Goal: Task Accomplishment & Management: Use online tool/utility

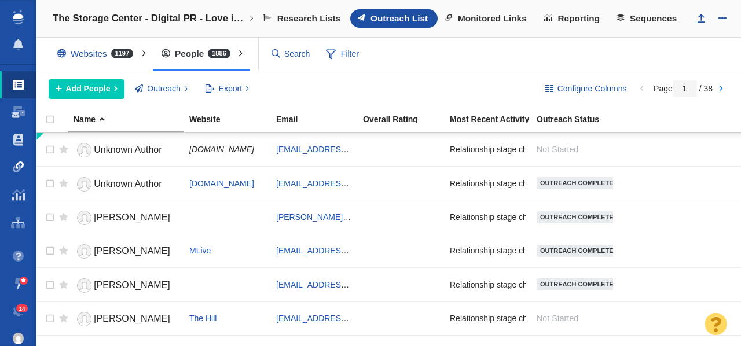
click at [21, 166] on span at bounding box center [19, 168] width 12 height 12
click at [19, 169] on span at bounding box center [19, 168] width 12 height 12
click at [19, 170] on span at bounding box center [19, 168] width 12 height 12
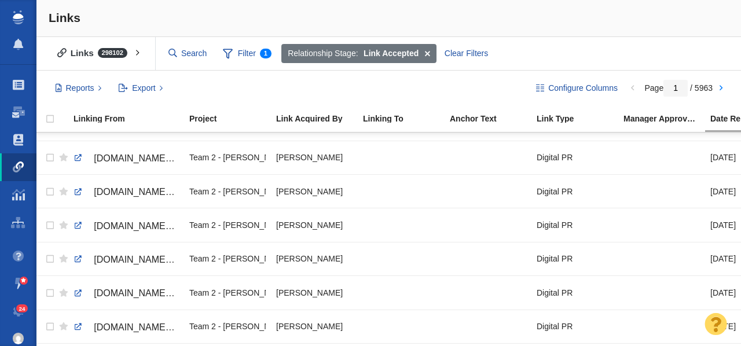
scroll to position [1380, 0]
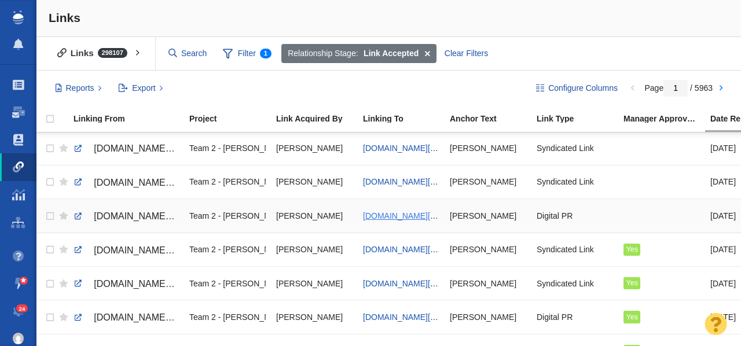
click at [376, 218] on span "[DOMAIN_NAME][URL]" at bounding box center [406, 215] width 86 height 9
click at [79, 215] on link at bounding box center [78, 216] width 10 height 10
click at [79, 182] on link at bounding box center [78, 182] width 10 height 10
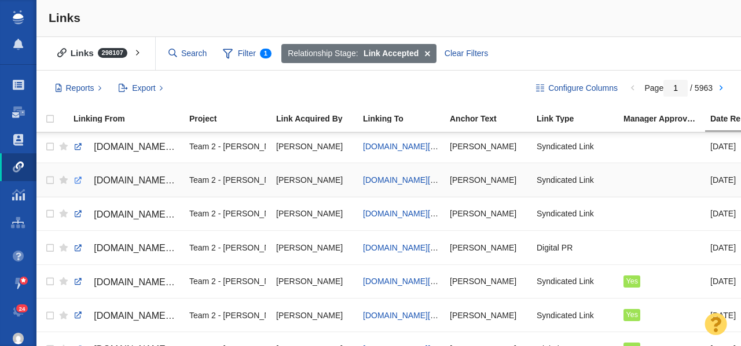
click at [77, 181] on link at bounding box center [78, 180] width 10 height 10
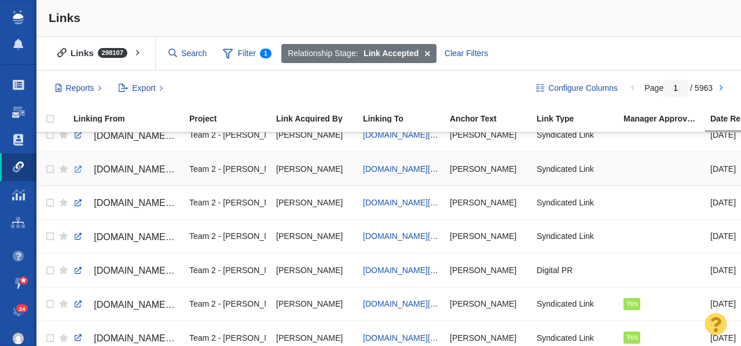
click at [79, 169] on link at bounding box center [78, 169] width 10 height 10
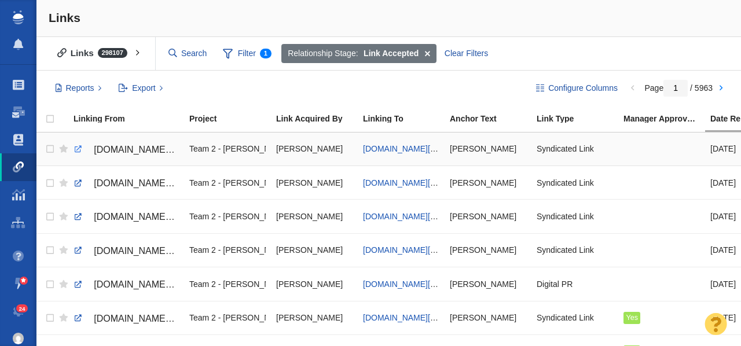
click at [79, 150] on link at bounding box center [78, 149] width 10 height 10
checkbox input "true"
click at [50, 149] on input "checkbox" at bounding box center [48, 149] width 17 height 25
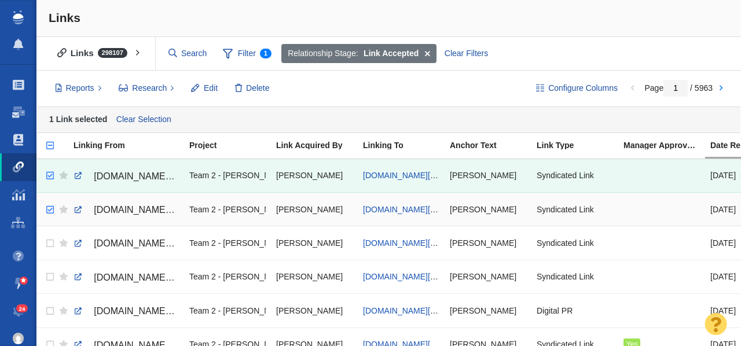
checkbox input "true"
click at [49, 211] on input "checkbox" at bounding box center [48, 209] width 17 height 25
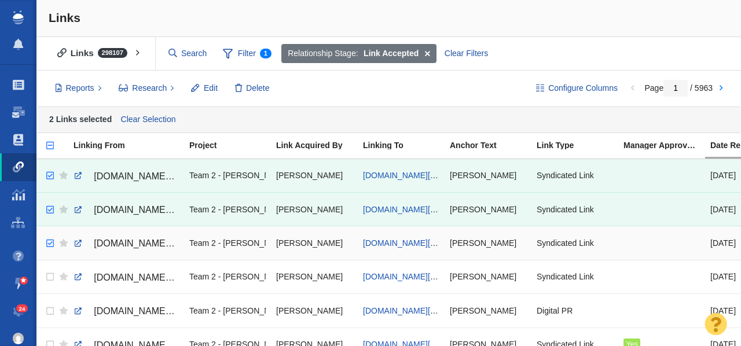
checkbox input "true"
click at [51, 243] on input "checkbox" at bounding box center [48, 243] width 17 height 25
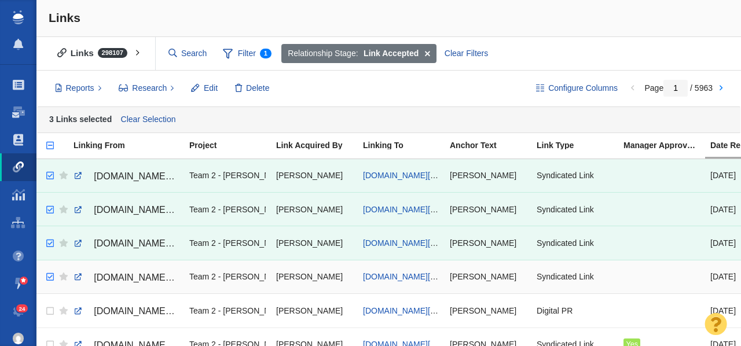
checkbox input "true"
click at [52, 279] on input "checkbox" at bounding box center [48, 277] width 17 height 25
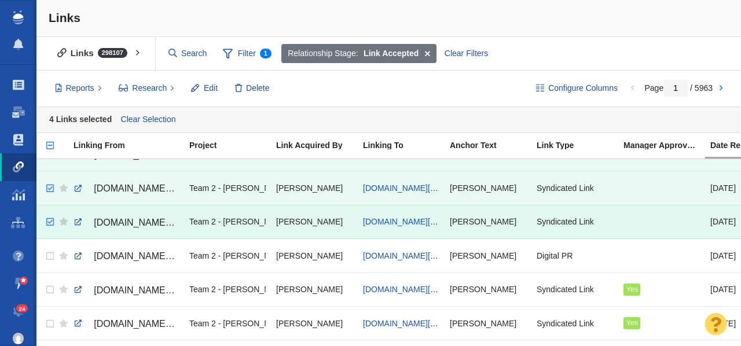
scroll to position [56, 0]
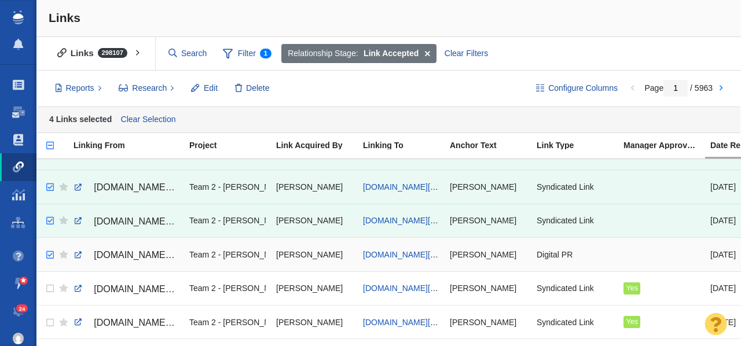
checkbox input "true"
click at [50, 257] on input "checkbox" at bounding box center [48, 255] width 17 height 25
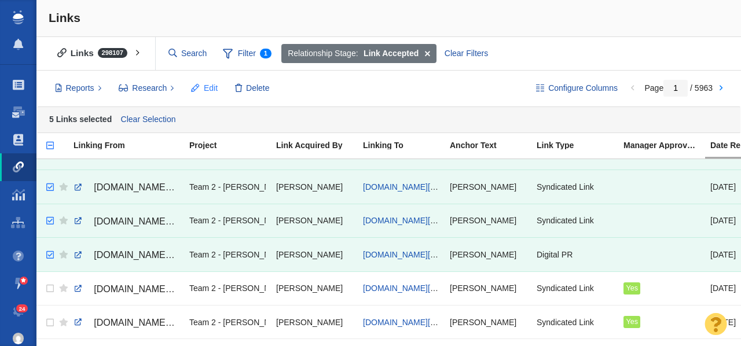
click at [206, 90] on span "Edit" at bounding box center [211, 88] width 14 height 12
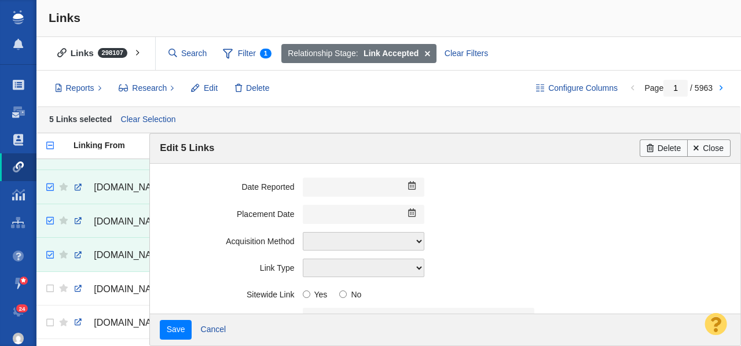
scroll to position [327, 0]
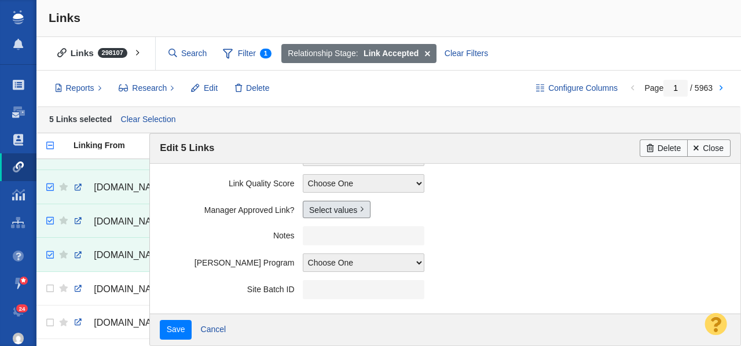
click at [321, 210] on link "Select values" at bounding box center [337, 209] width 68 height 17
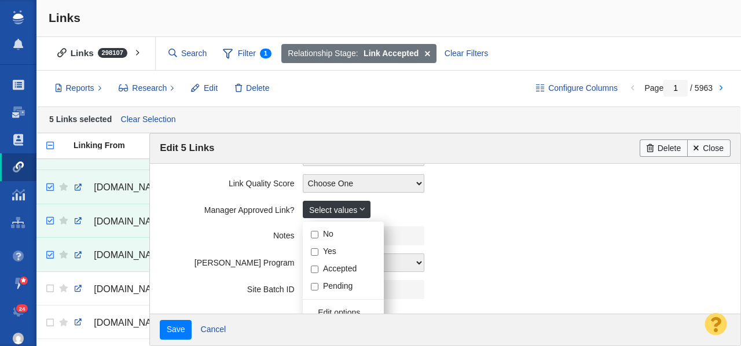
click at [316, 253] on input "Yes" at bounding box center [315, 252] width 8 height 8
checkbox input "true"
click at [218, 237] on label "Notes" at bounding box center [231, 233] width 142 height 14
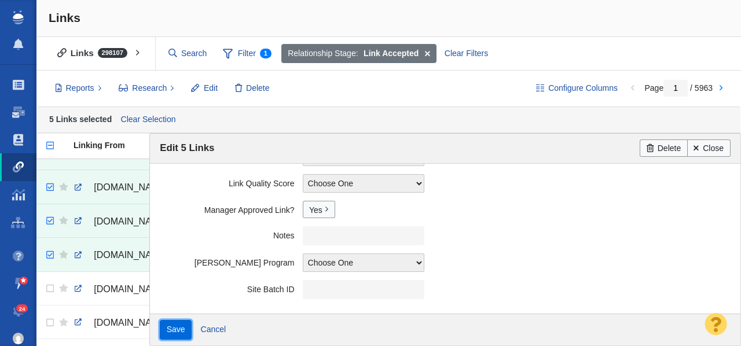
click at [172, 330] on input "Save" at bounding box center [176, 330] width 32 height 20
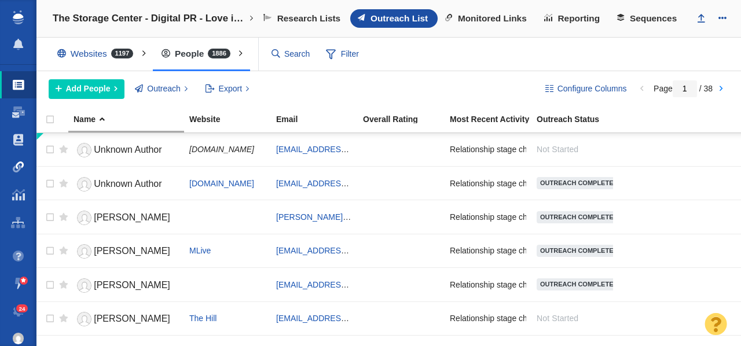
click at [16, 168] on span at bounding box center [19, 168] width 12 height 12
click at [14, 169] on span at bounding box center [19, 168] width 12 height 12
